Goal: Find specific page/section: Find specific page/section

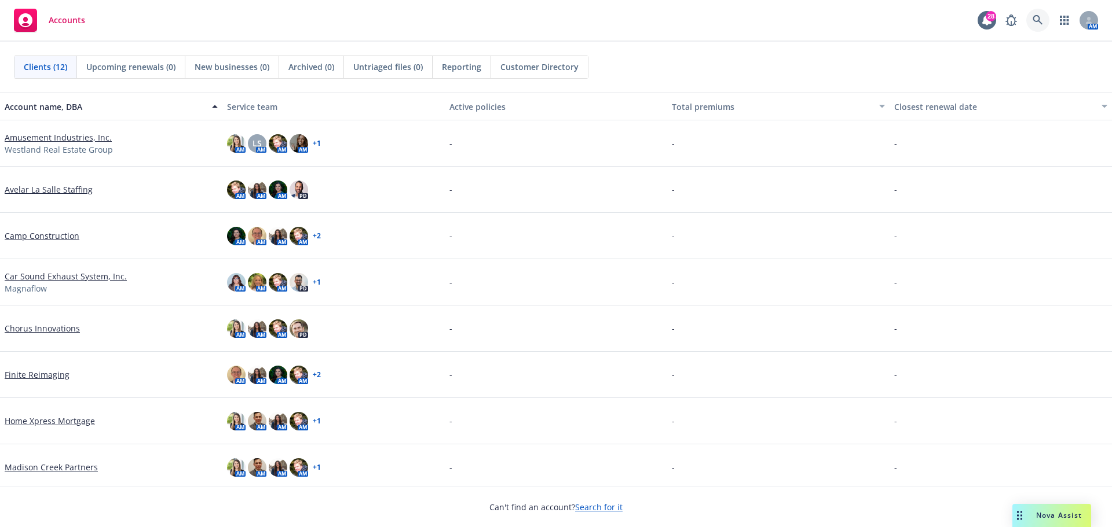
click at [1033, 21] on icon at bounding box center [1037, 20] width 10 height 10
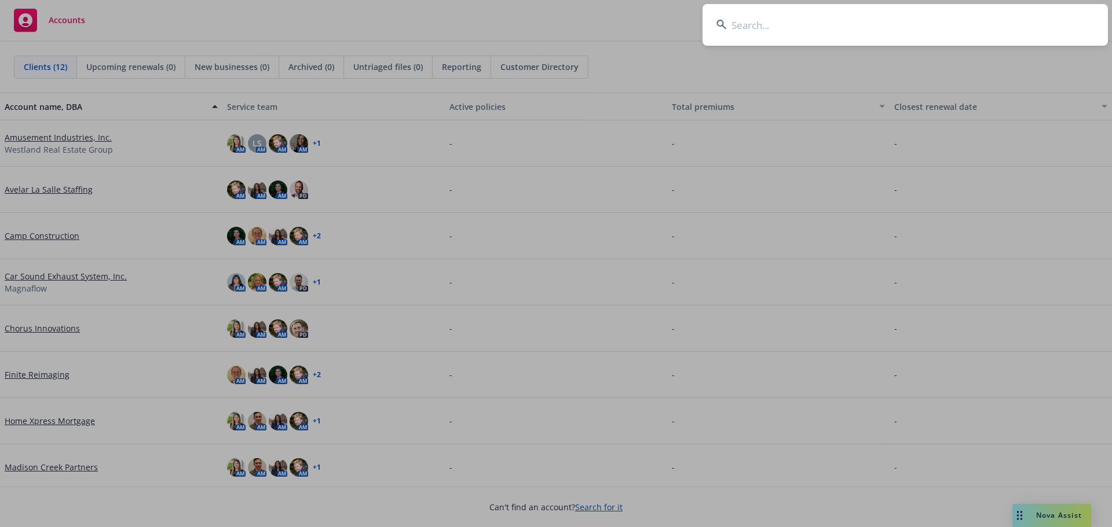
click at [878, 34] on input at bounding box center [904, 25] width 405 height 42
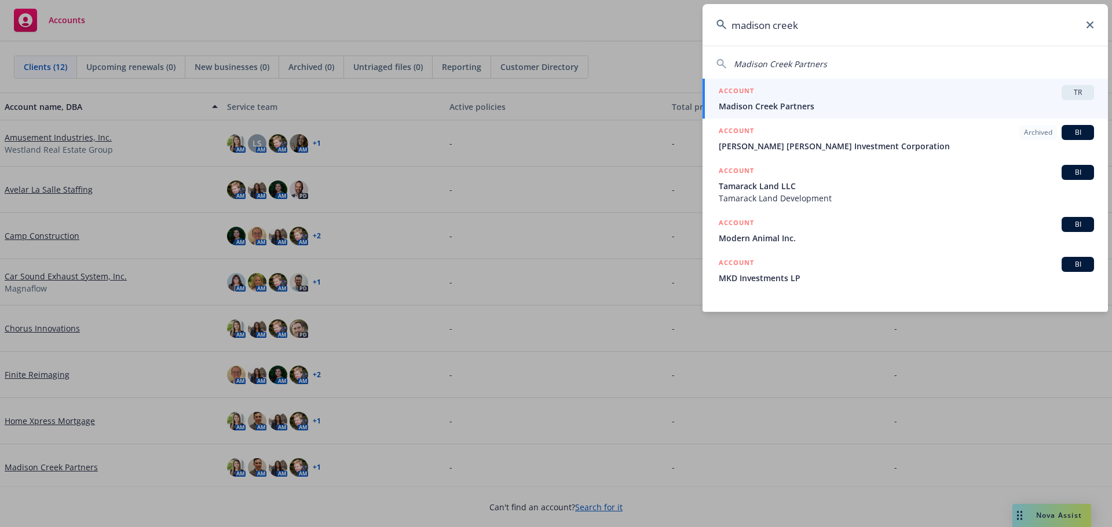
type input "madison creek"
click at [836, 105] on span "Madison Creek Partners" at bounding box center [906, 106] width 375 height 12
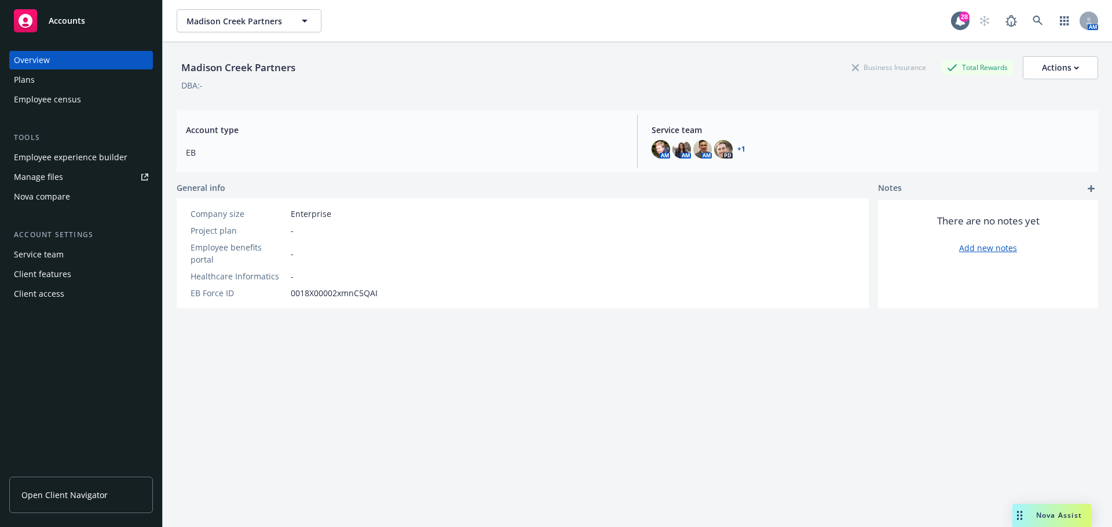
click at [67, 489] on span "Open Client Navigator" at bounding box center [64, 495] width 86 height 12
click at [72, 302] on div "Client access" at bounding box center [81, 294] width 134 height 19
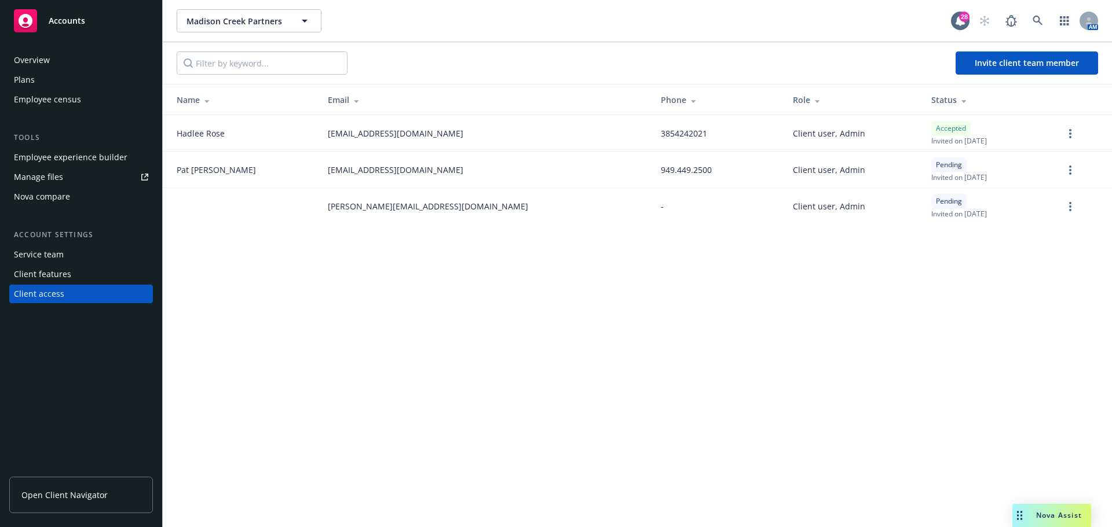
click at [46, 66] on div "Overview" at bounding box center [32, 60] width 36 height 19
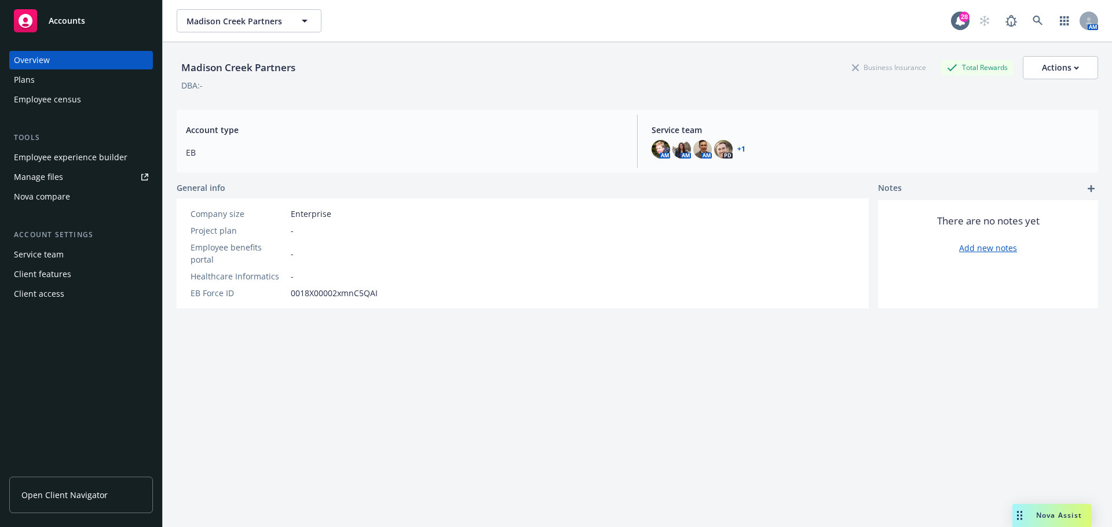
click at [283, 348] on div "Madison Creek Partners Business Insurance Total Rewards Actions DBA: - Account …" at bounding box center [637, 299] width 921 height 514
click at [73, 159] on div "Employee experience builder" at bounding box center [70, 157] width 113 height 19
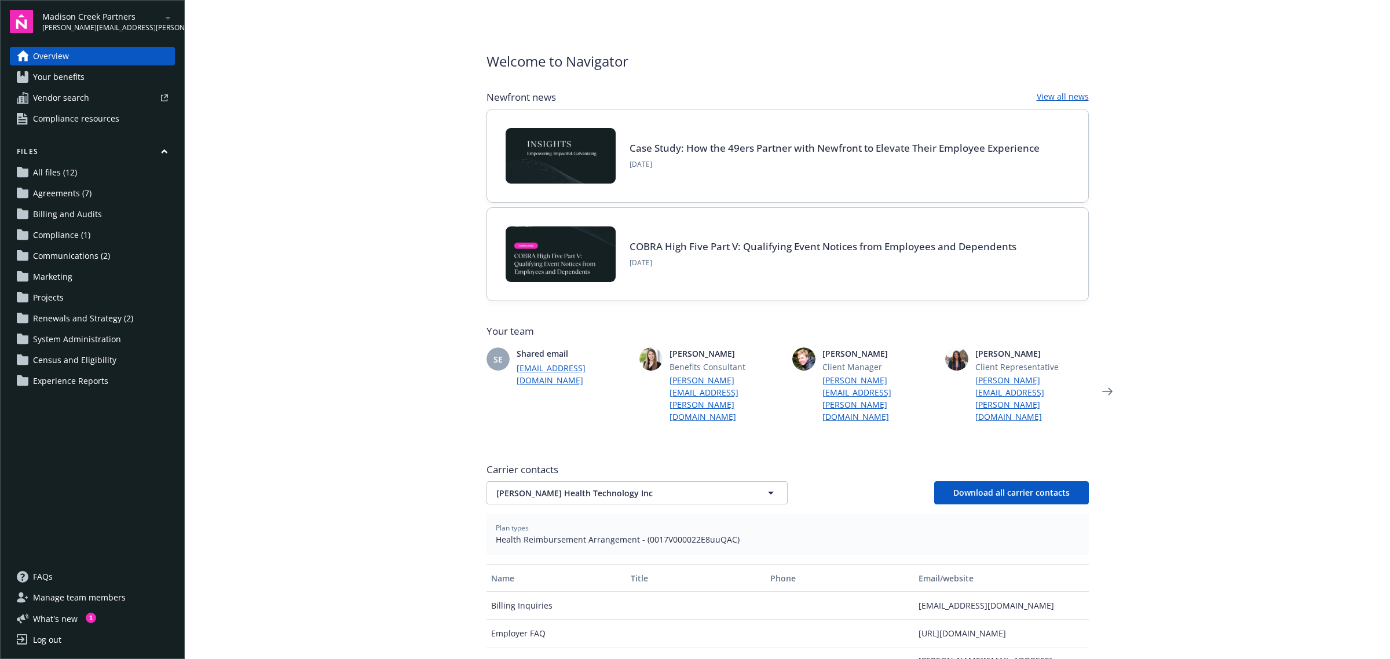
click at [162, 14] on icon "arrowDropDown" at bounding box center [168, 18] width 14 height 14
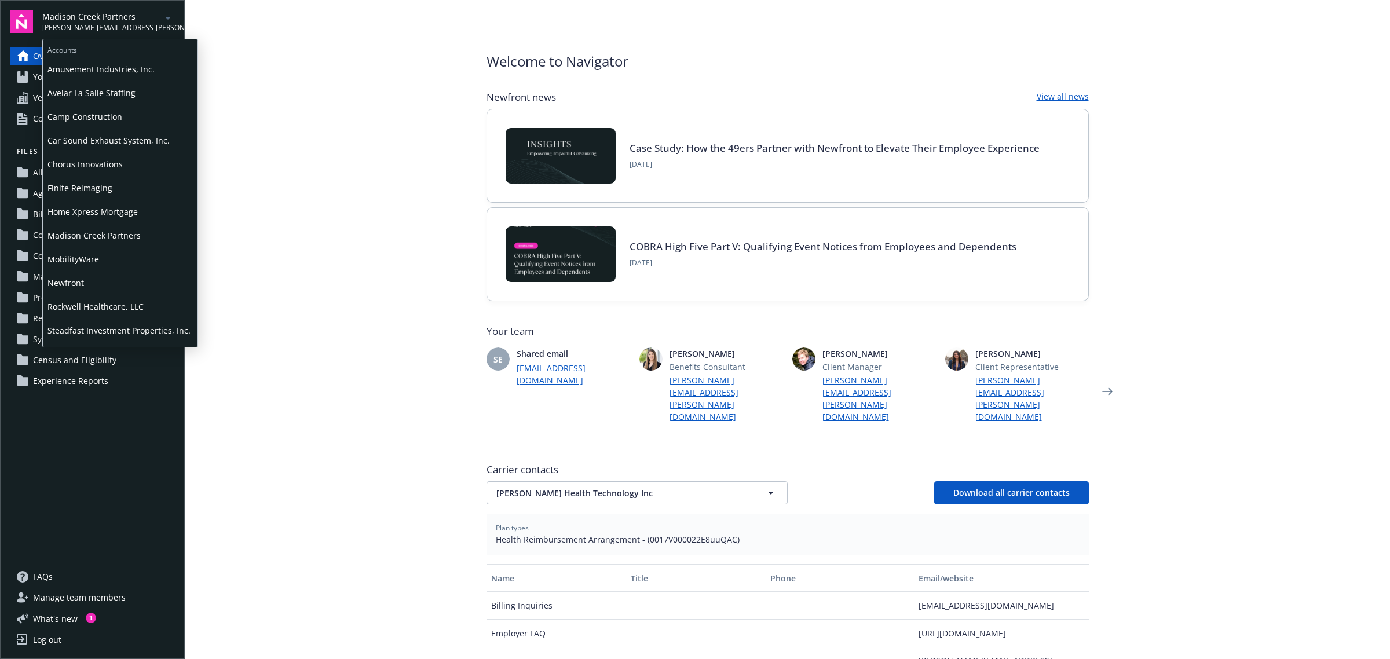
click at [162, 14] on icon "arrowDropDown" at bounding box center [168, 18] width 14 height 14
click at [325, 85] on main "Welcome to Navigator Newfront news View all news Case Study: How the 49ers Part…" at bounding box center [787, 329] width 1205 height 659
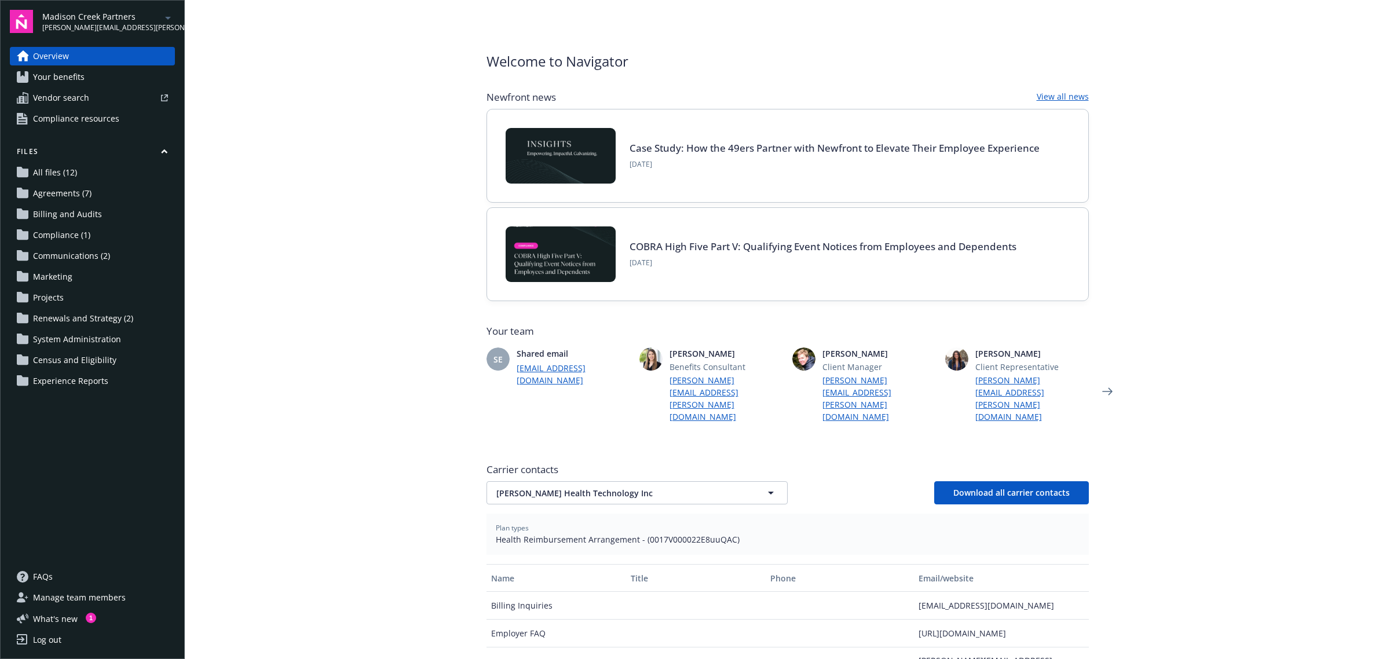
click at [276, 152] on main "Welcome to Navigator Newfront news View all news Case Study: How the 49ers Part…" at bounding box center [787, 329] width 1205 height 659
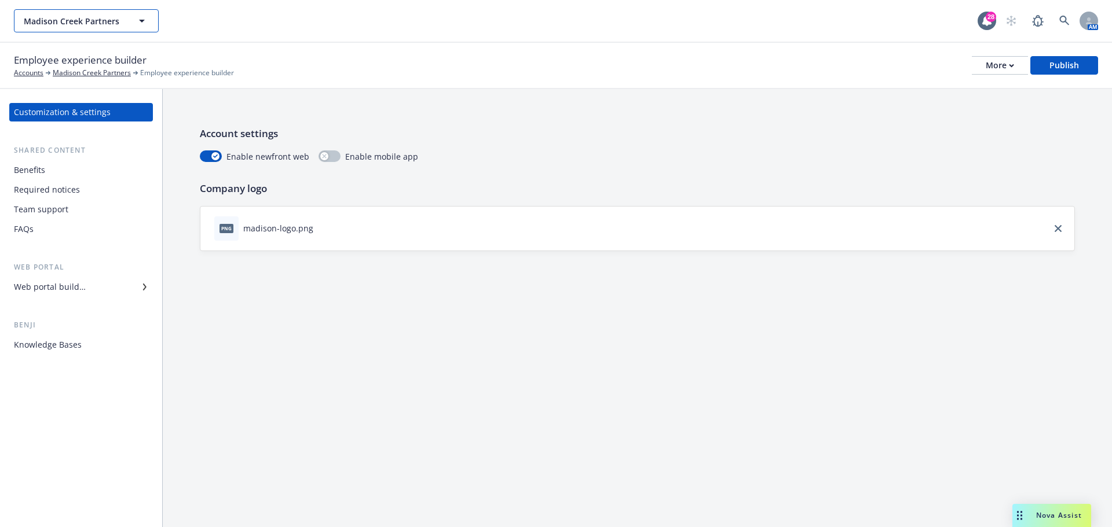
click at [123, 20] on span "Madison Creek Partners" at bounding box center [74, 21] width 100 height 12
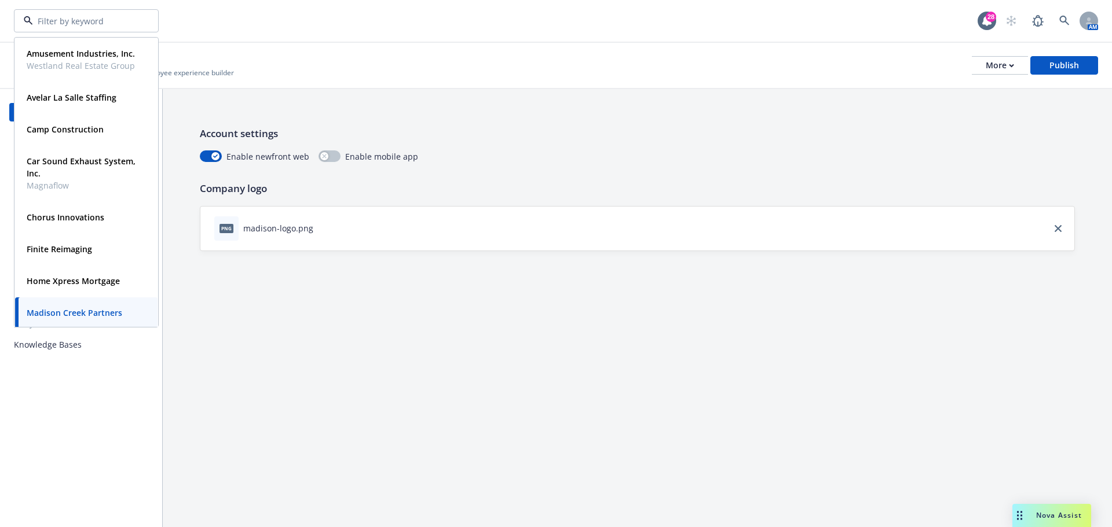
click at [420, 31] on div "Amusement Industries, Inc. Westland Real Estate Group Type Commercial FEIN 90-0…" at bounding box center [495, 20] width 963 height 23
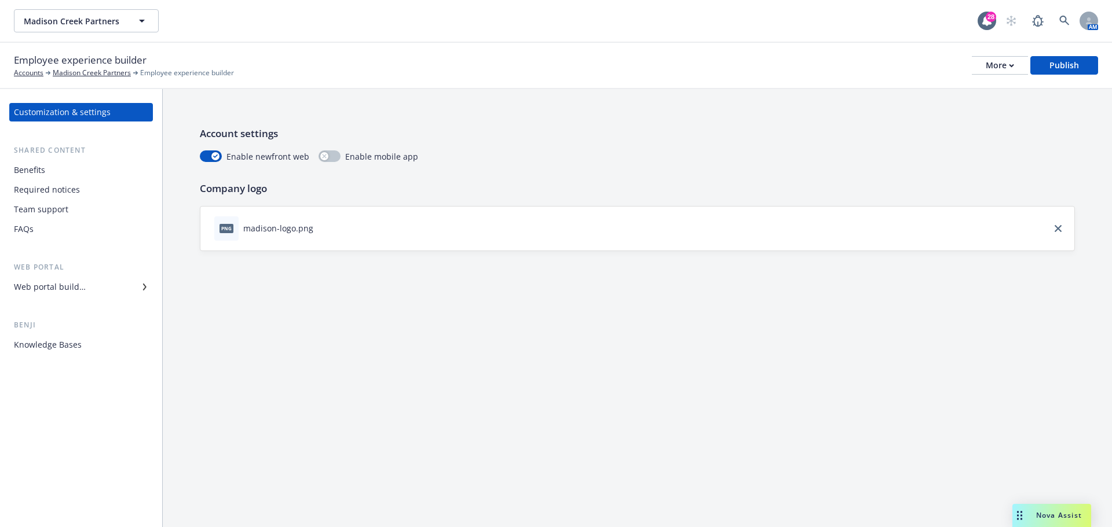
click at [473, 115] on div "Account settings Enable newfront web Enable mobile app Company logo png madison…" at bounding box center [637, 188] width 949 height 199
click at [57, 170] on div "Benefits" at bounding box center [81, 170] width 134 height 19
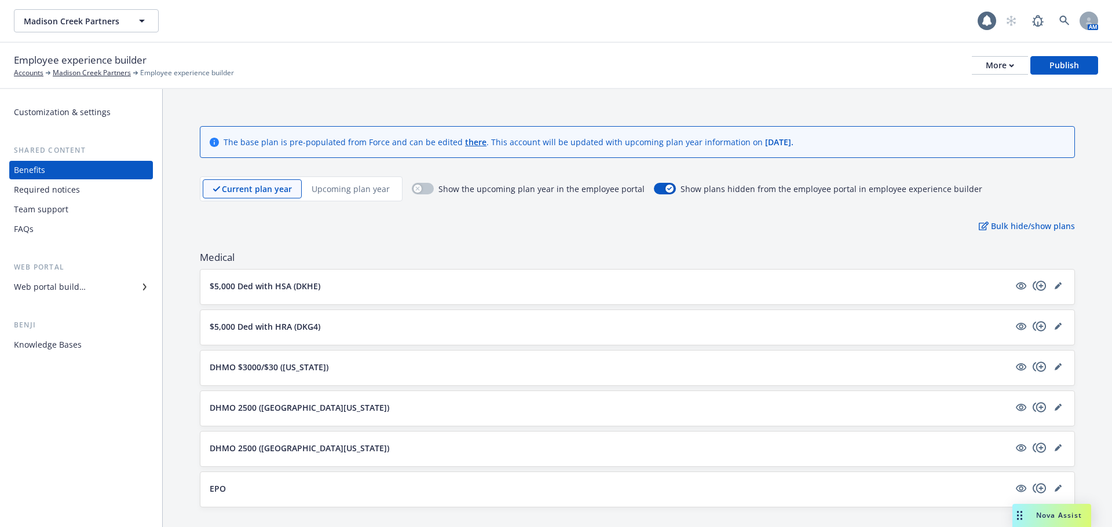
click at [58, 116] on div "Customization & settings" at bounding box center [62, 112] width 97 height 19
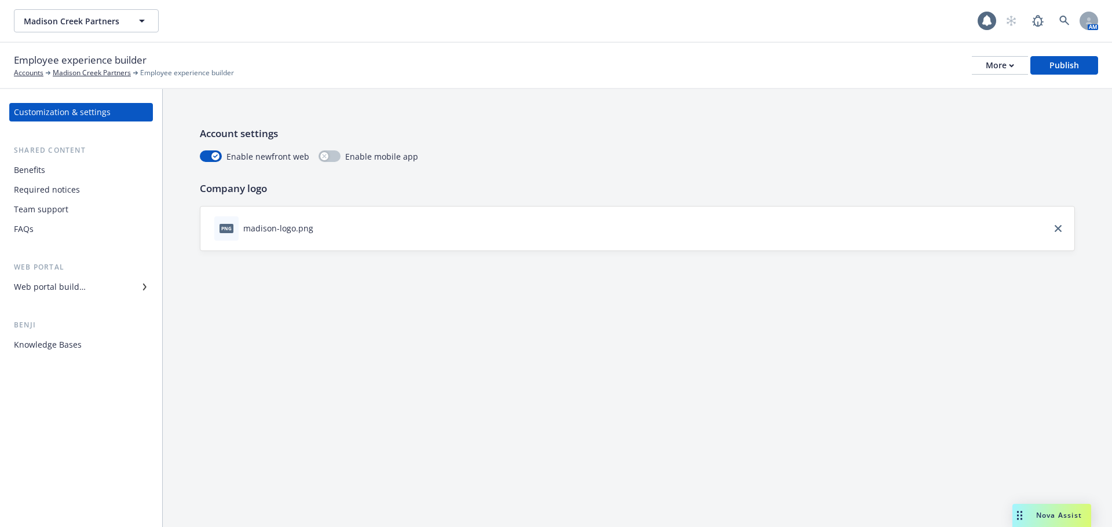
click at [63, 180] on div "Benefits Required notices Team support FAQs" at bounding box center [81, 200] width 144 height 78
click at [61, 172] on div "Benefits" at bounding box center [81, 170] width 134 height 19
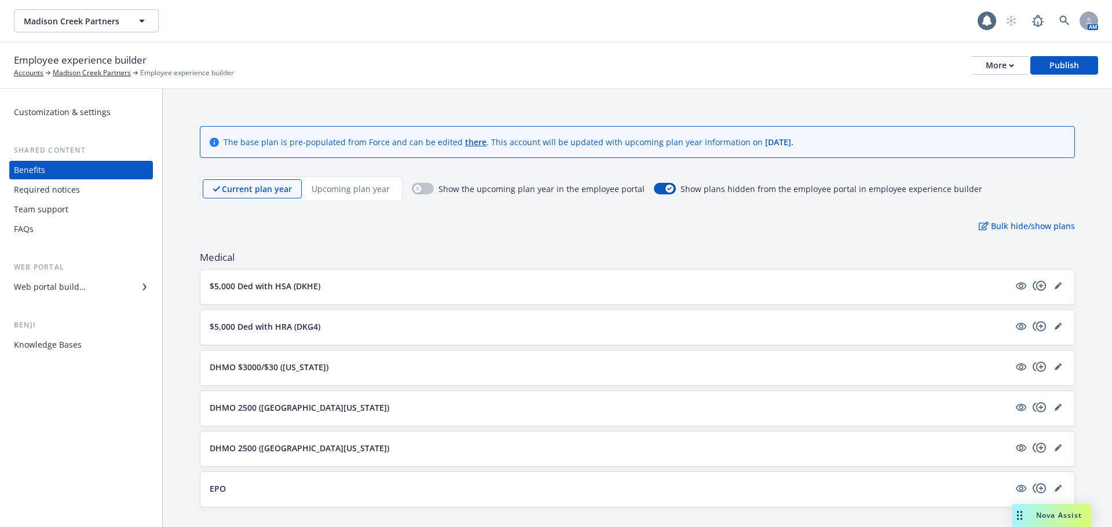
click at [63, 190] on div "Required notices" at bounding box center [47, 190] width 66 height 19
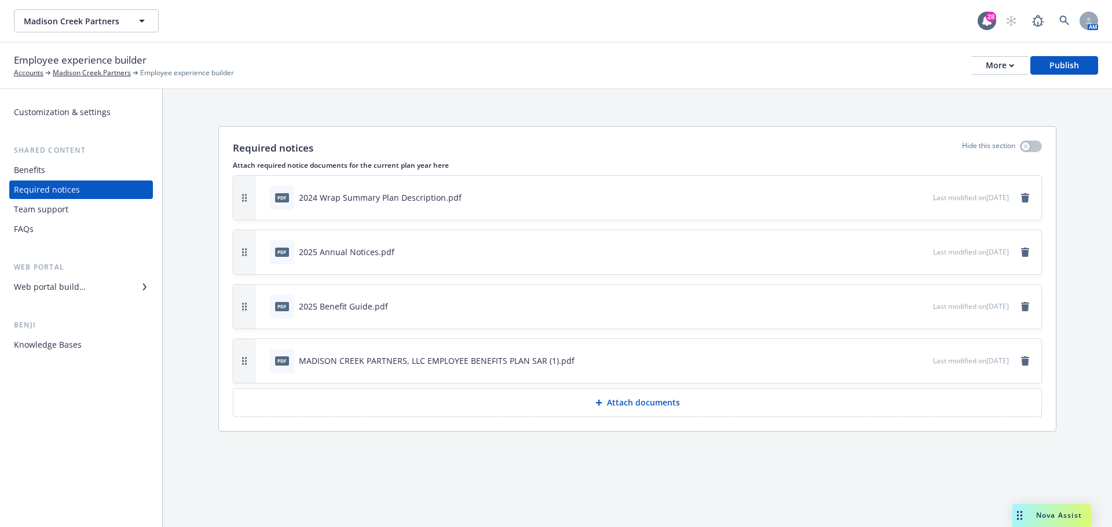
click at [57, 206] on div "Team support" at bounding box center [41, 209] width 54 height 19
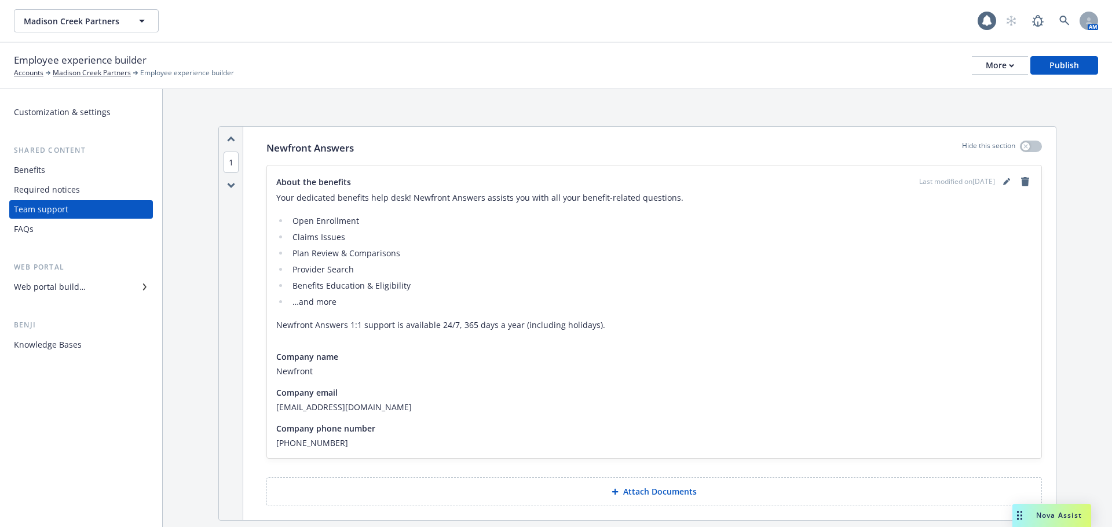
click at [57, 176] on div "Benefits" at bounding box center [81, 170] width 134 height 19
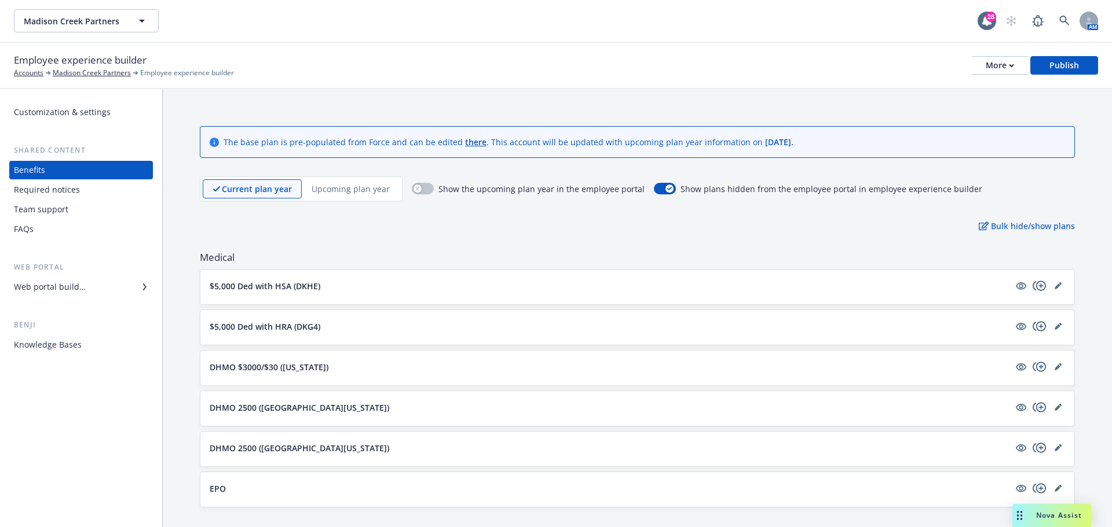
click at [1016, 60] on button "More" at bounding box center [1000, 65] width 56 height 19
click at [926, 90] on link "Copy preview link" at bounding box center [941, 91] width 171 height 23
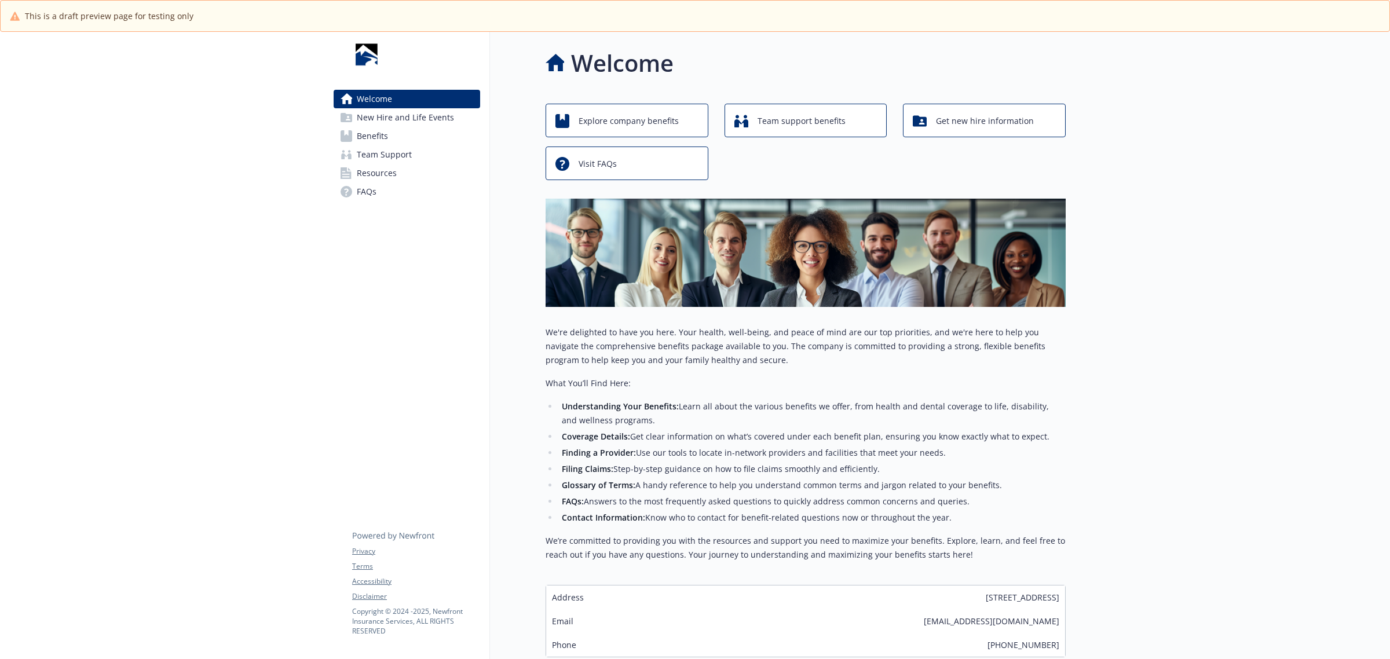
click at [259, 97] on div at bounding box center [162, 386] width 324 height 709
click at [210, 185] on div at bounding box center [162, 386] width 324 height 709
